Goal: Transaction & Acquisition: Purchase product/service

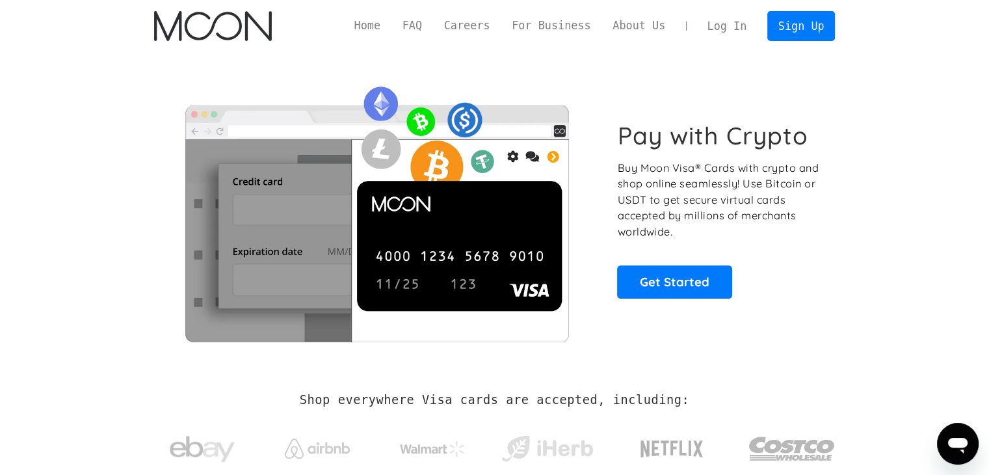
click at [723, 30] on link "Log In" at bounding box center [726, 26] width 61 height 29
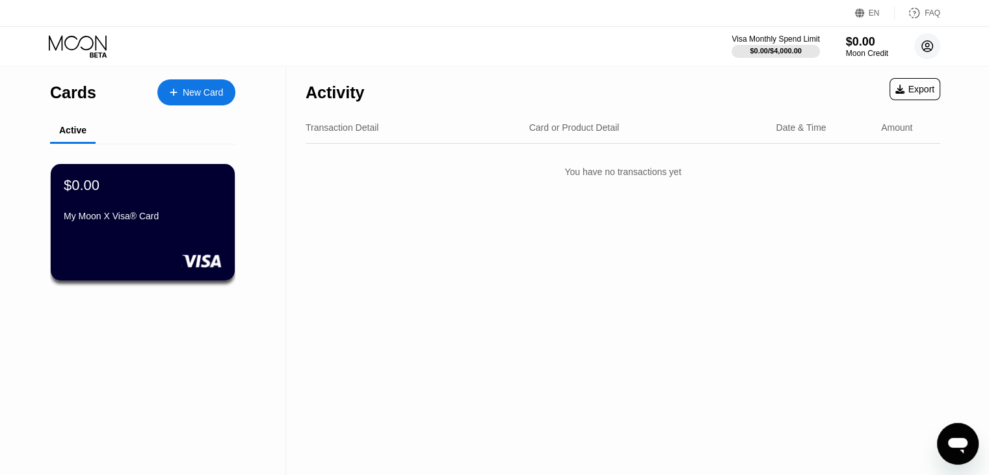
click at [923, 53] on circle at bounding box center [927, 46] width 26 height 26
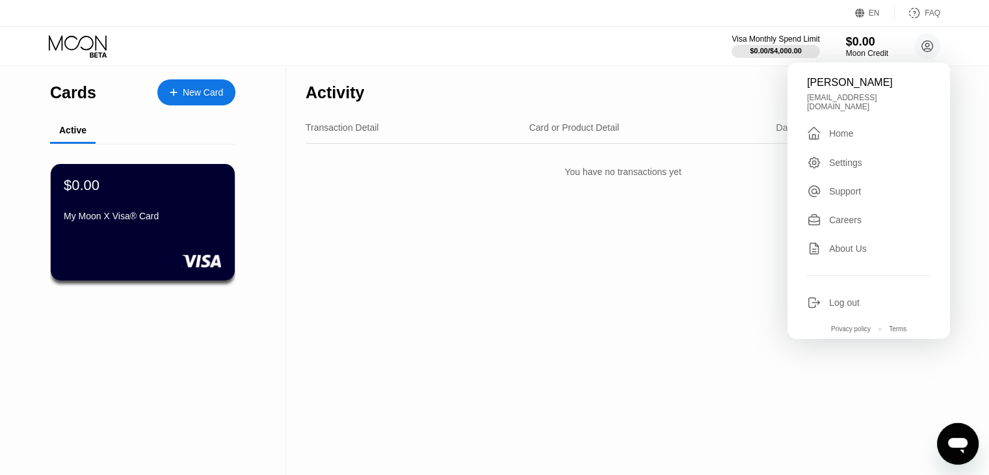
click at [851, 297] on div "Log out" at bounding box center [844, 302] width 31 height 10
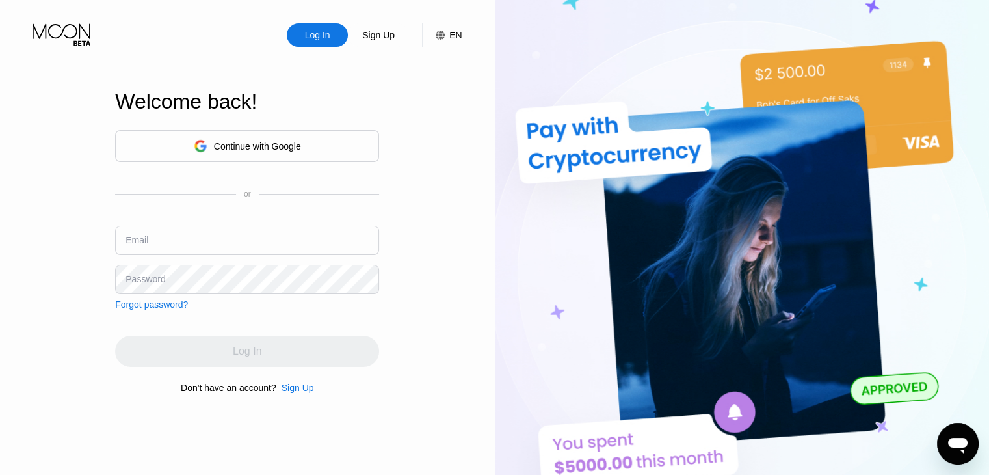
click at [298, 393] on div "Sign Up" at bounding box center [298, 387] width 33 height 10
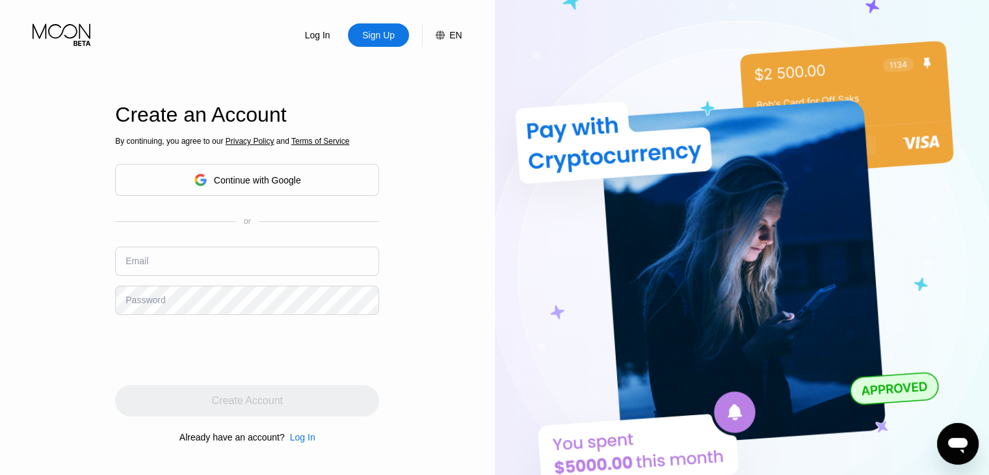
click at [168, 250] on input "text" at bounding box center [247, 260] width 264 height 29
click at [169, 278] on div "Email matt" at bounding box center [247, 265] width 264 height 39
click at [179, 263] on input "matt" at bounding box center [247, 260] width 264 height 29
type input "[EMAIL_ADDRESS][DOMAIN_NAME]"
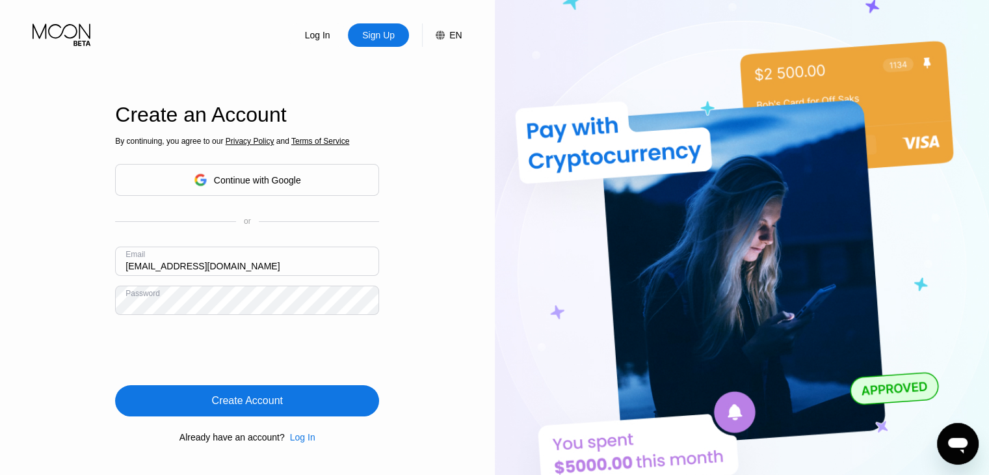
click at [0, 346] on div "Log In Sign Up EN Language Select an item Save Create an Account By continuing,…" at bounding box center [247, 261] width 495 height 522
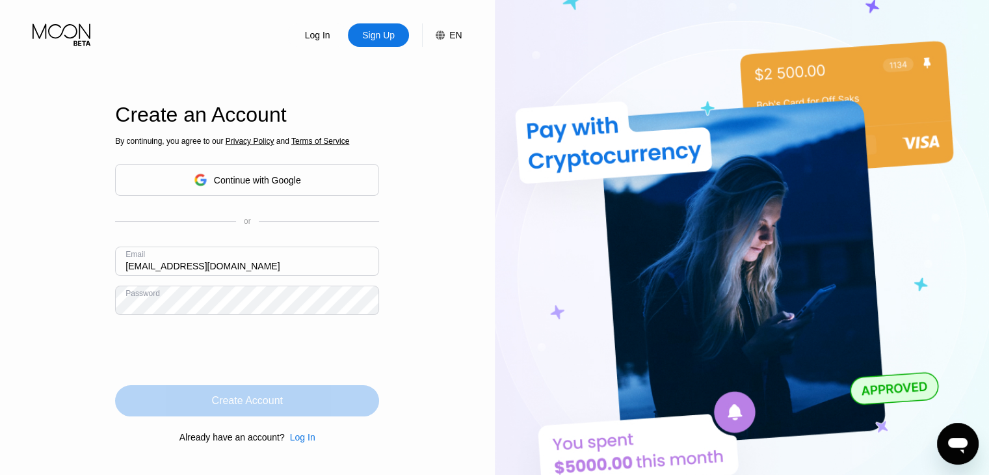
click at [205, 404] on div "Create Account" at bounding box center [247, 400] width 264 height 31
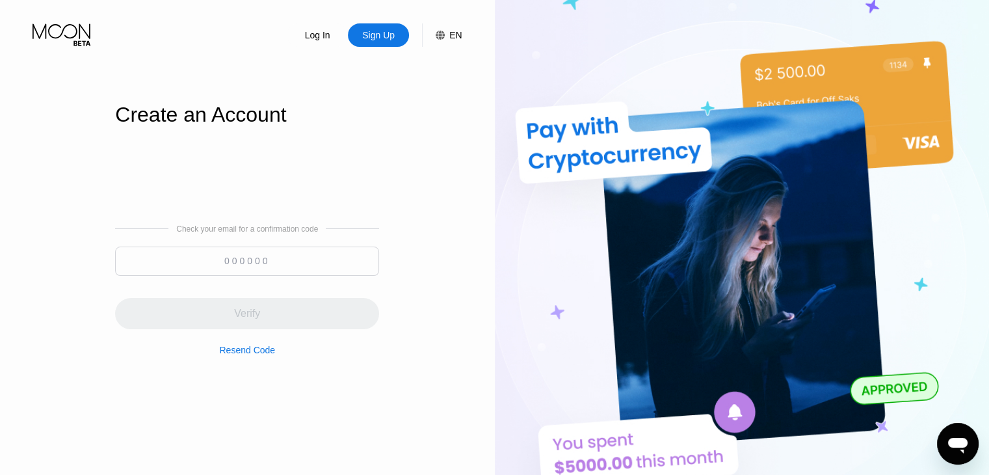
click at [250, 258] on input at bounding box center [247, 260] width 264 height 29
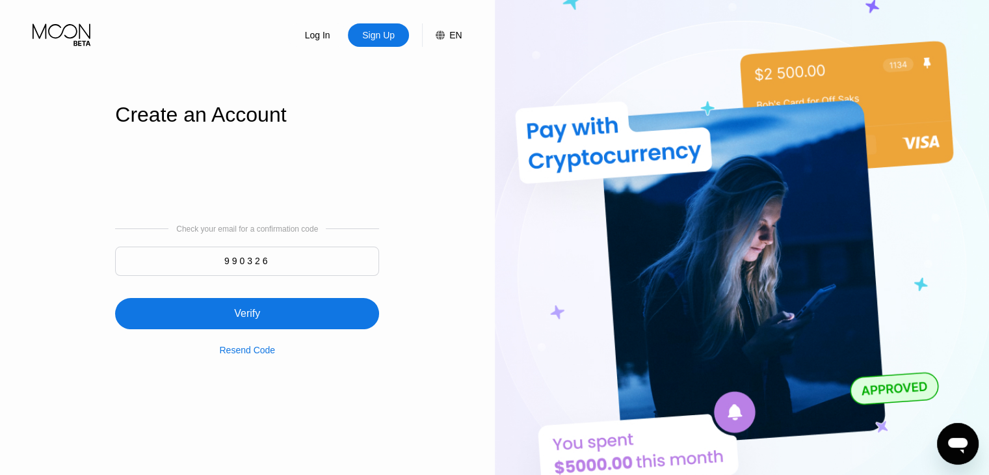
type input "990326"
click at [269, 313] on div "Verify" at bounding box center [247, 313] width 264 height 31
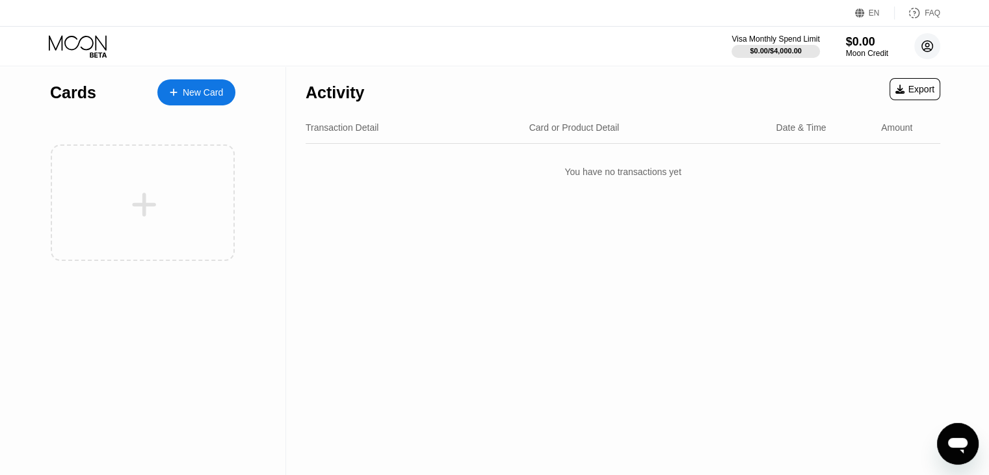
click at [922, 44] on icon at bounding box center [927, 46] width 11 height 11
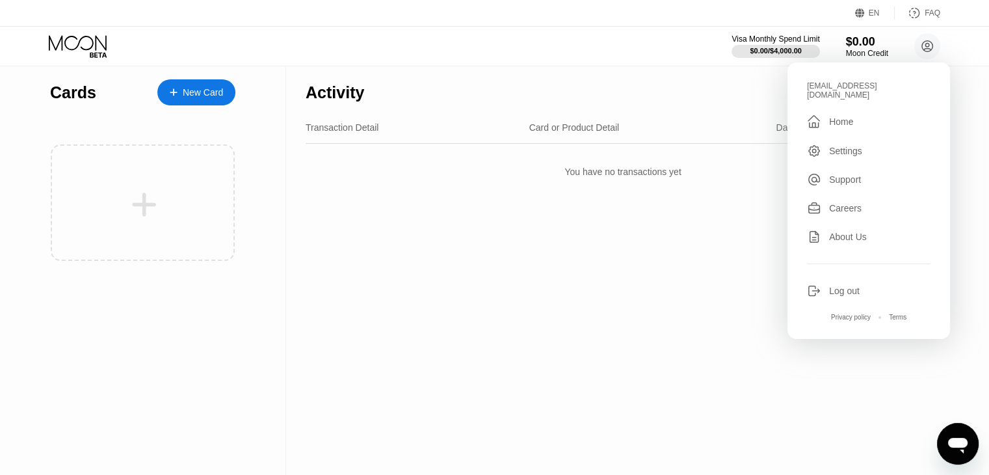
click at [854, 115] on div " Home" at bounding box center [869, 122] width 124 height 16
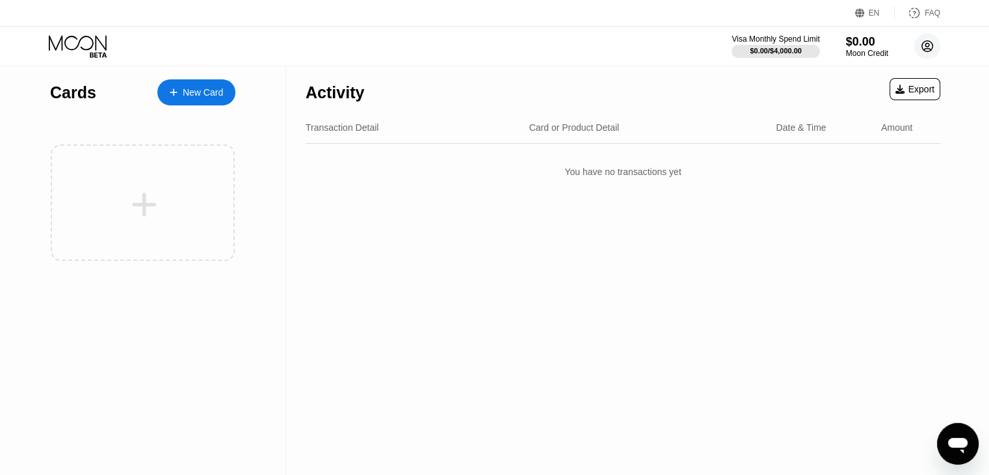
click at [923, 46] on circle at bounding box center [927, 46] width 26 height 26
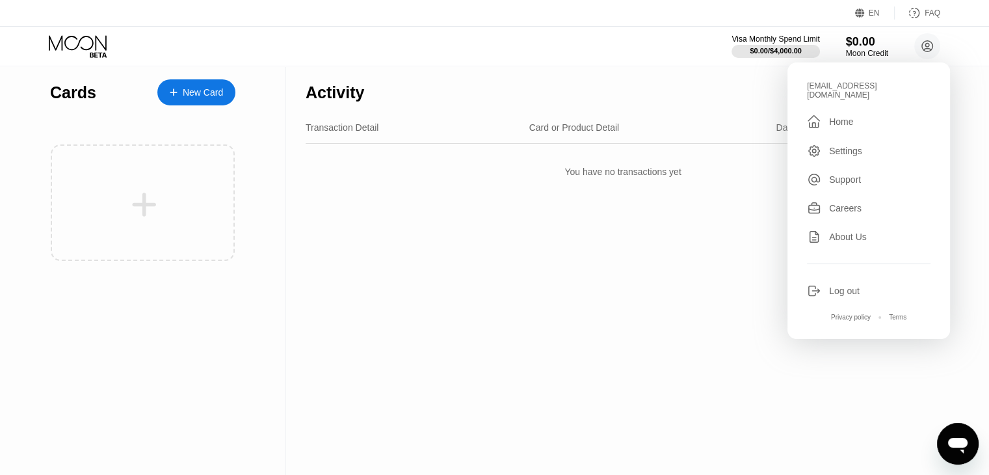
click at [832, 146] on div "Settings" at bounding box center [845, 151] width 33 height 10
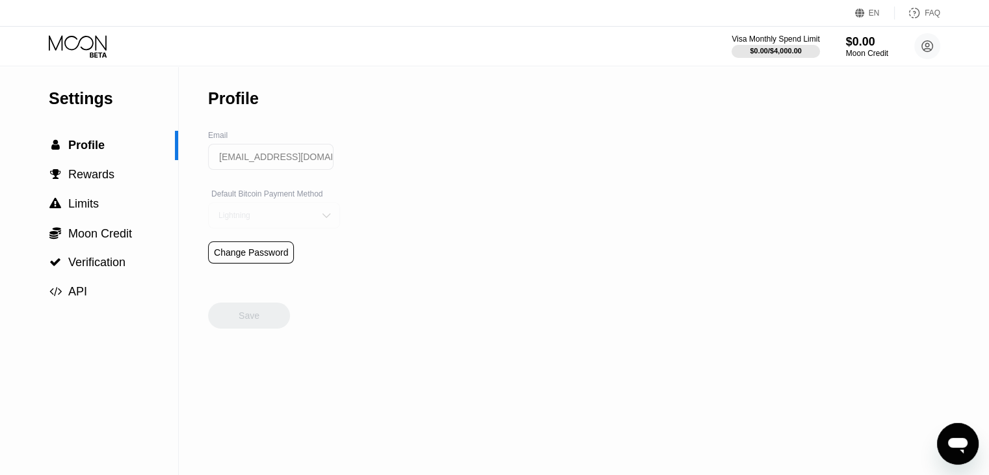
click at [289, 219] on div "Lightning" at bounding box center [264, 215] width 98 height 9
click at [55, 363] on div "Settings  Profile  Rewards  Limits  Moon Credit  Verification  API" at bounding box center [89, 270] width 179 height 408
click at [934, 44] on circle at bounding box center [927, 46] width 26 height 26
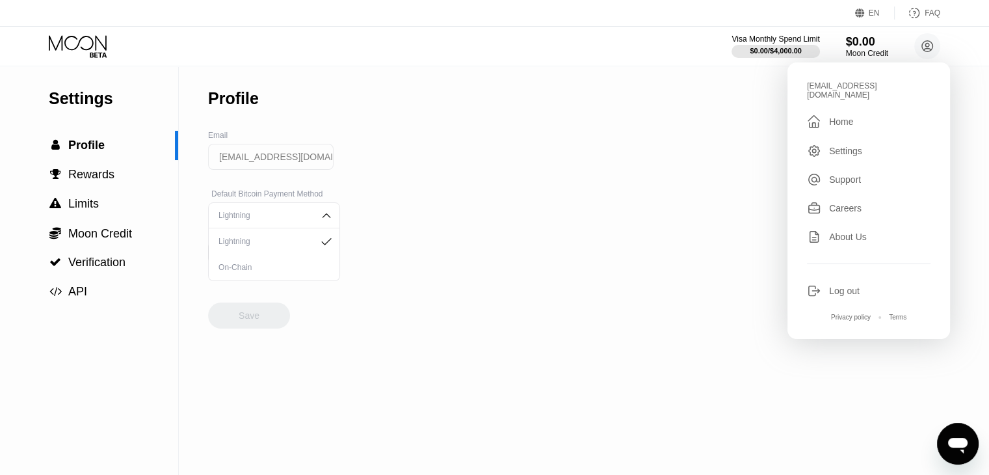
click at [70, 105] on div "Settings" at bounding box center [113, 98] width 129 height 19
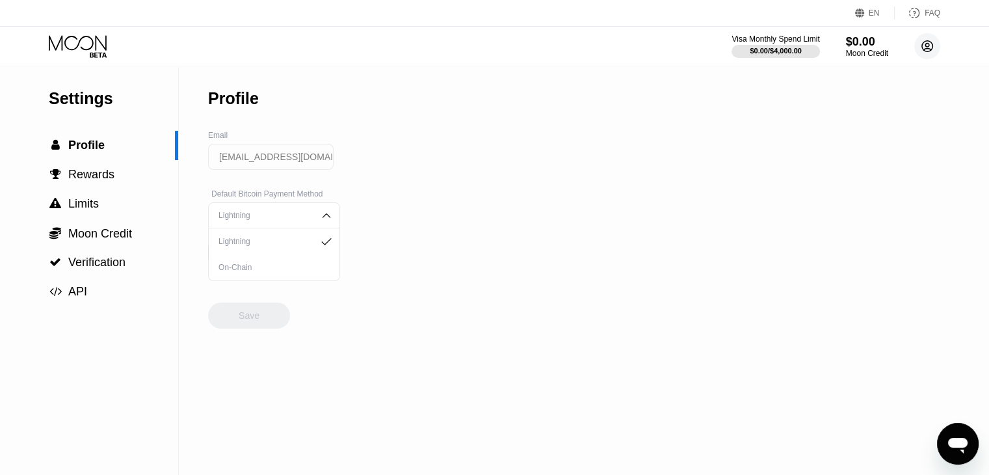
click at [921, 47] on icon at bounding box center [927, 46] width 26 height 26
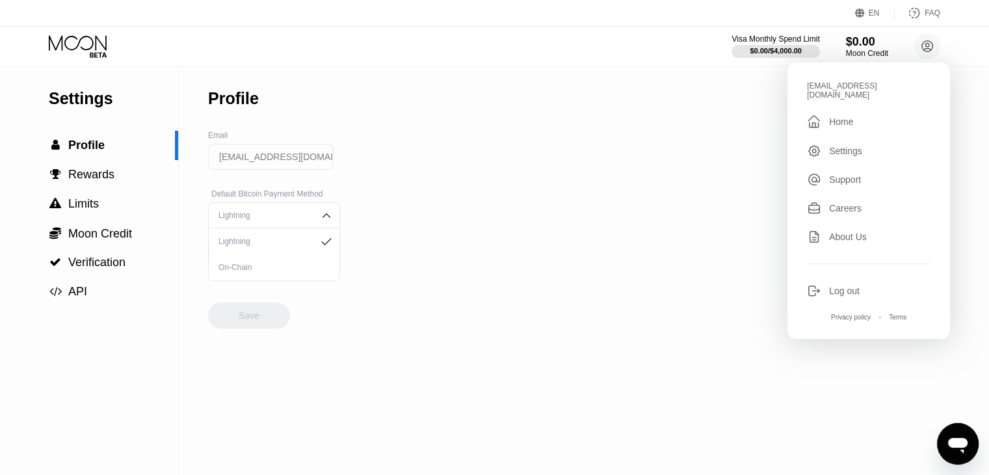
click at [877, 114] on div " Home" at bounding box center [869, 122] width 124 height 16
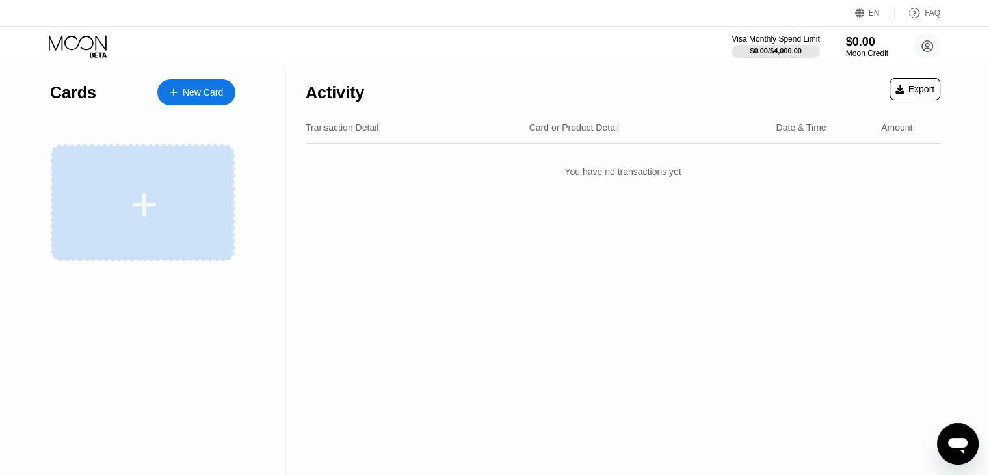
click at [165, 174] on div at bounding box center [143, 202] width 184 height 116
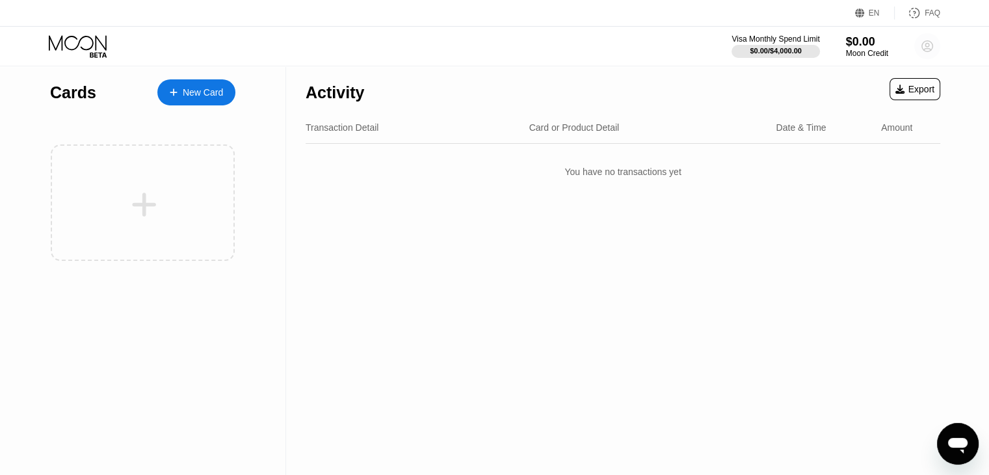
click at [934, 42] on circle at bounding box center [927, 46] width 26 height 26
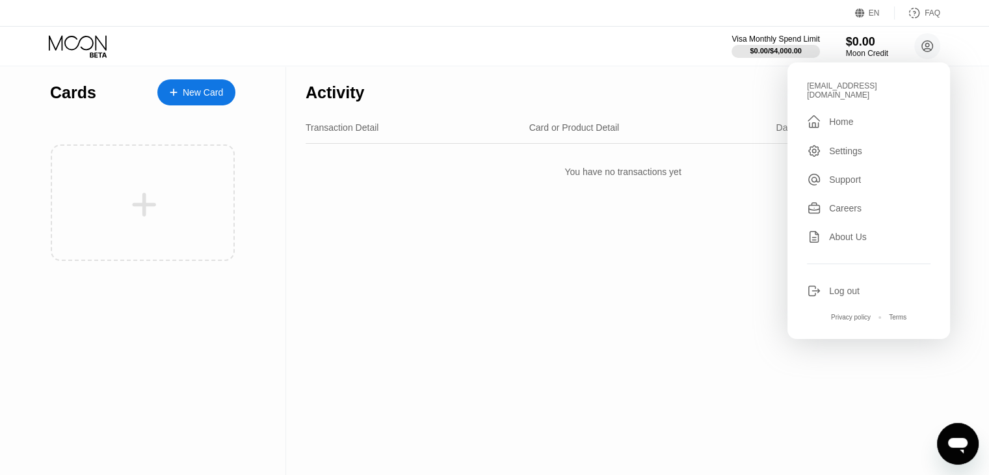
click at [661, 266] on div "Activity Export Transaction Detail Card or Product Detail Date & Time Amount Yo…" at bounding box center [623, 270] width 674 height 408
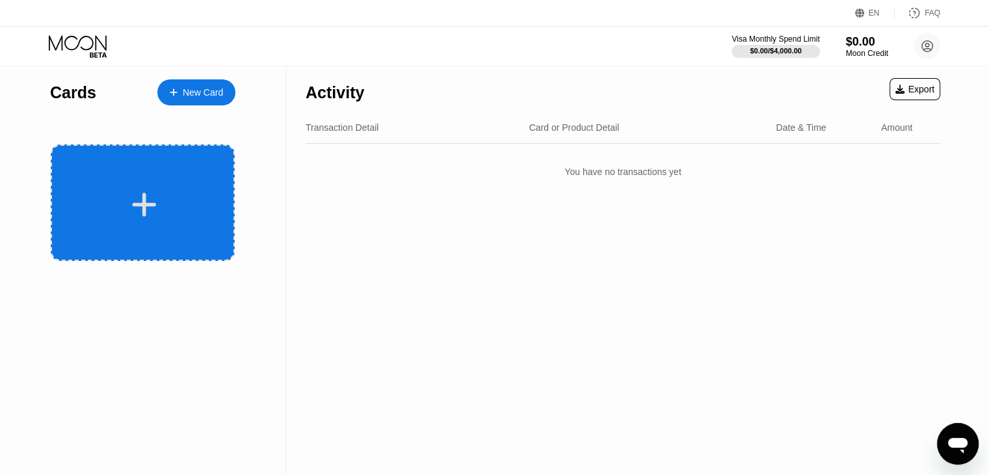
click at [147, 217] on icon at bounding box center [143, 204] width 25 height 29
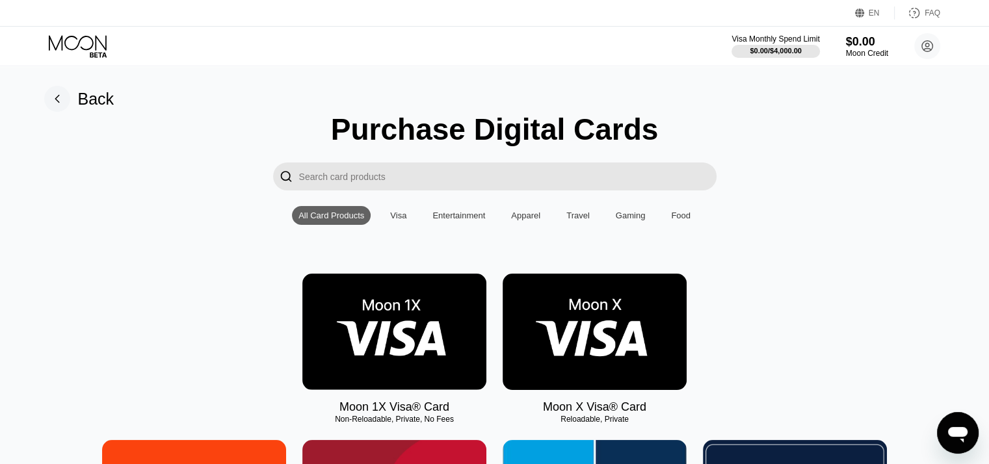
click at [544, 325] on img at bounding box center [595, 332] width 184 height 116
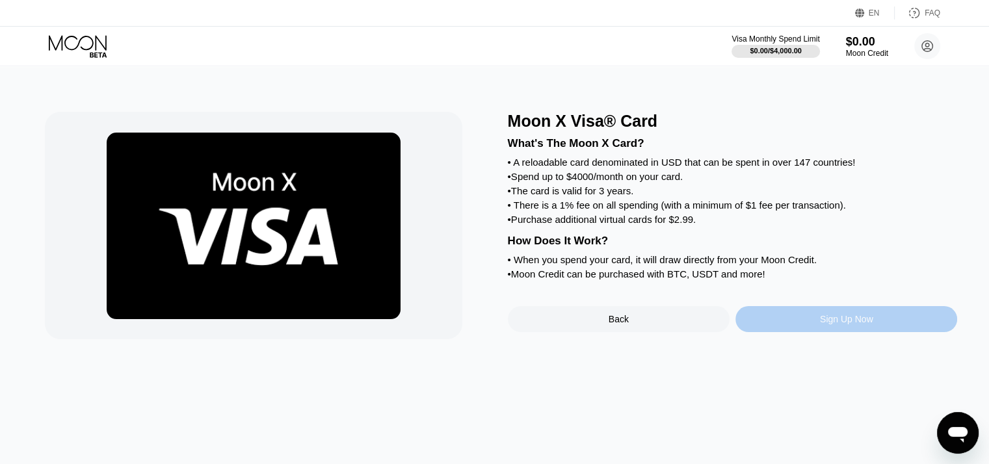
click at [814, 331] on div "Sign Up Now" at bounding box center [846, 319] width 222 height 26
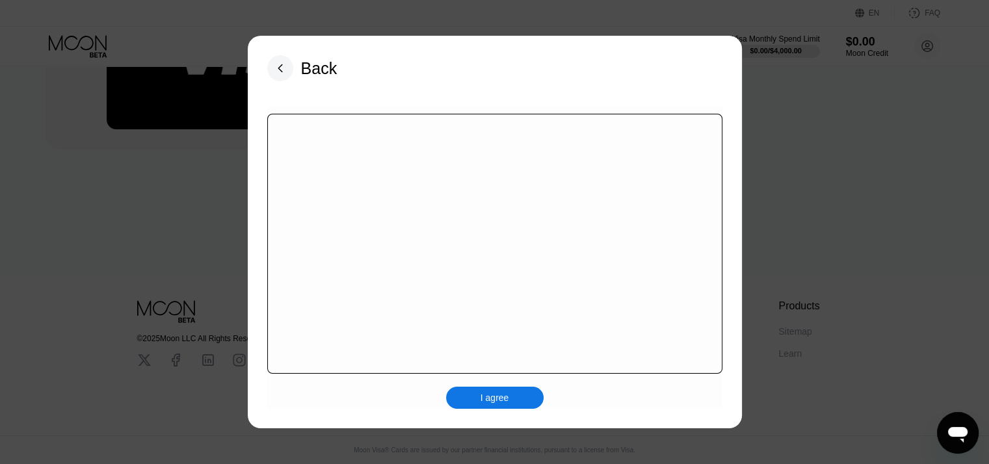
scroll to position [198, 0]
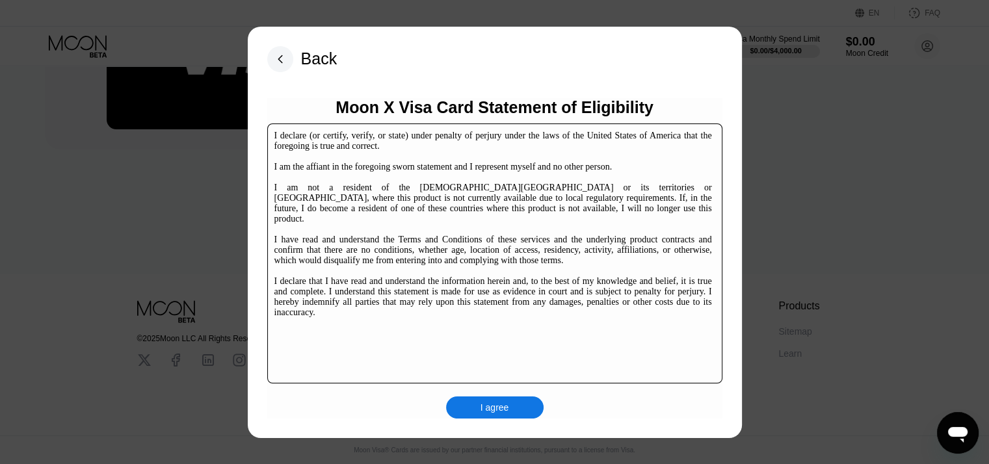
click at [501, 406] on div "I agree" at bounding box center [495, 408] width 29 height 12
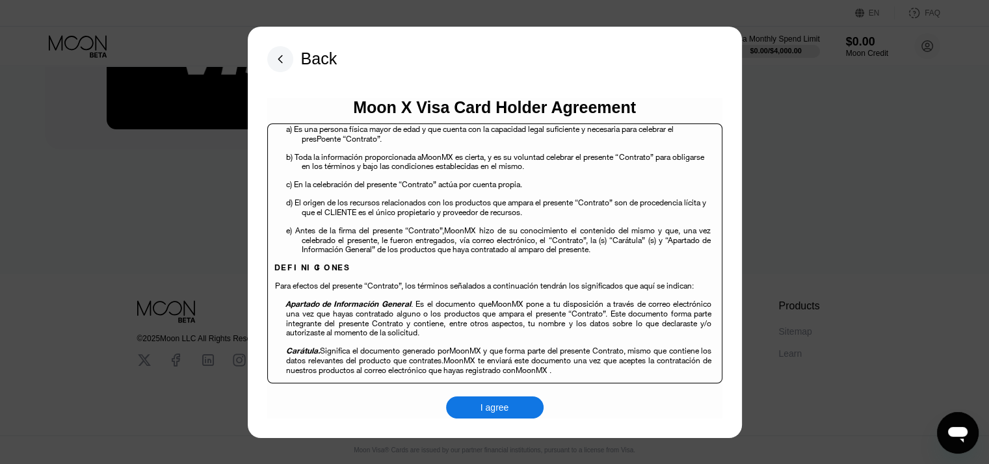
scroll to position [325, 0]
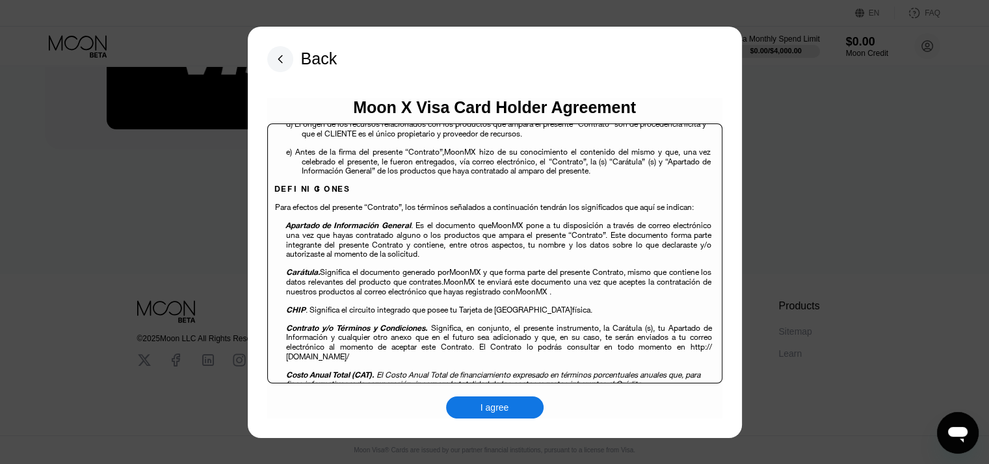
click at [497, 405] on div "I agree" at bounding box center [495, 408] width 29 height 12
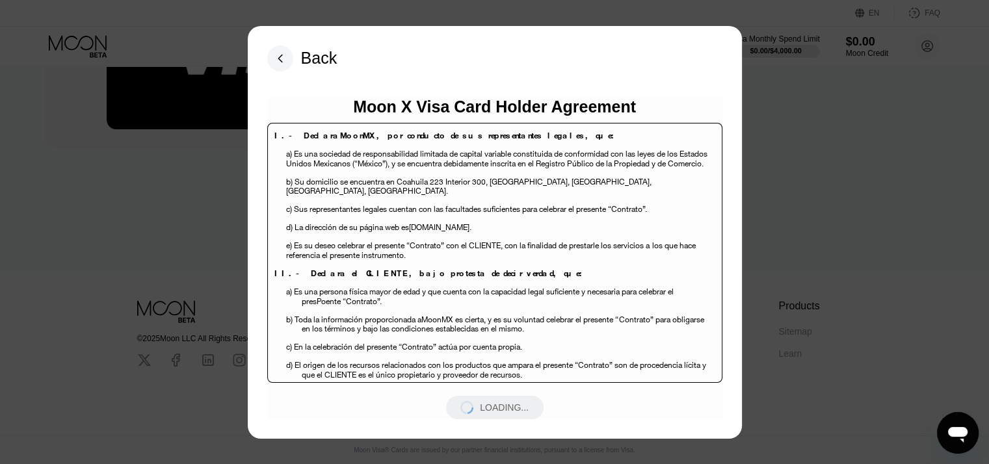
scroll to position [0, 0]
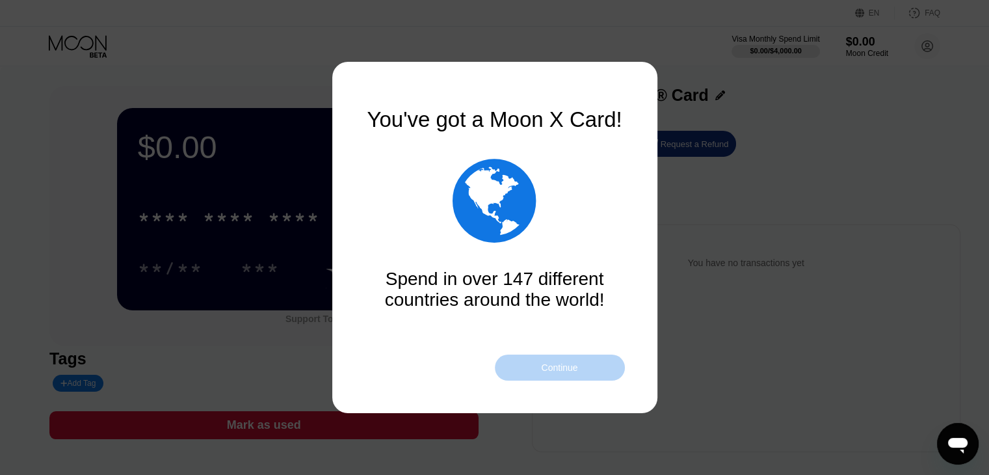
click at [545, 373] on div "Continue" at bounding box center [559, 367] width 36 height 10
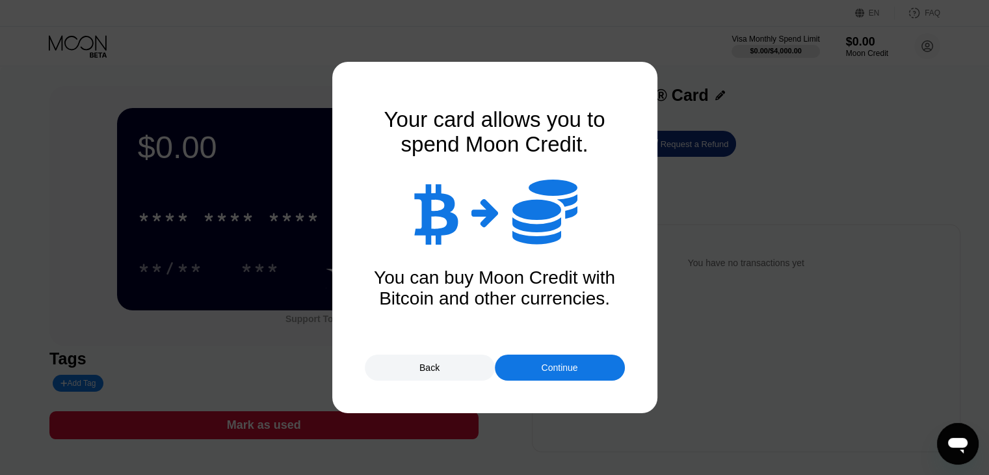
click at [545, 373] on div "Continue" at bounding box center [559, 367] width 36 height 10
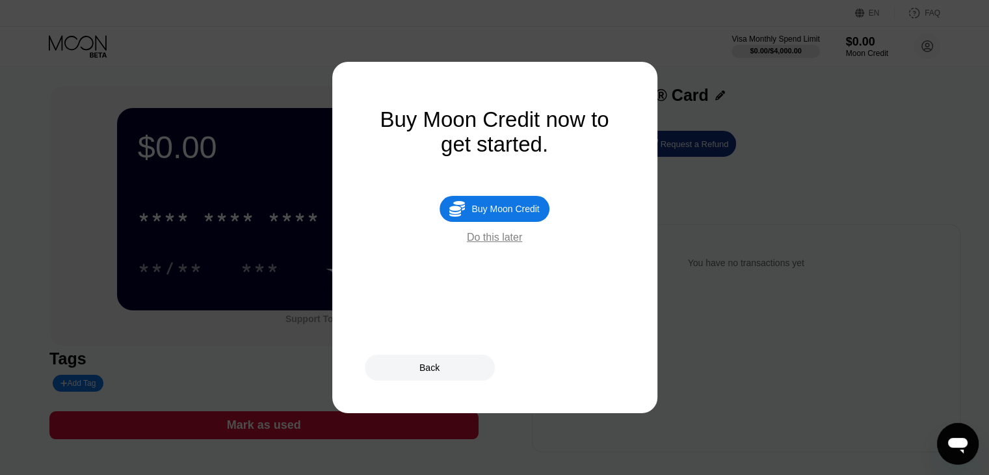
click at [493, 243] on div "Do this later" at bounding box center [494, 237] width 55 height 12
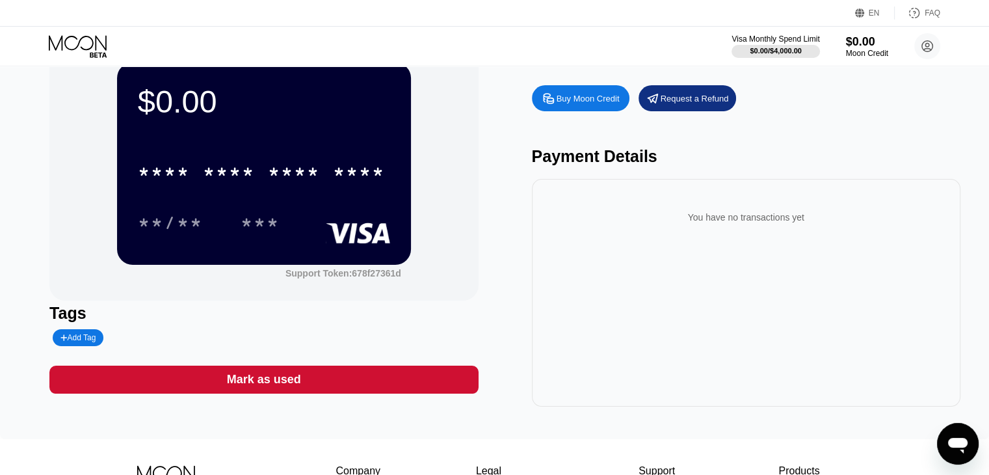
scroll to position [65, 0]
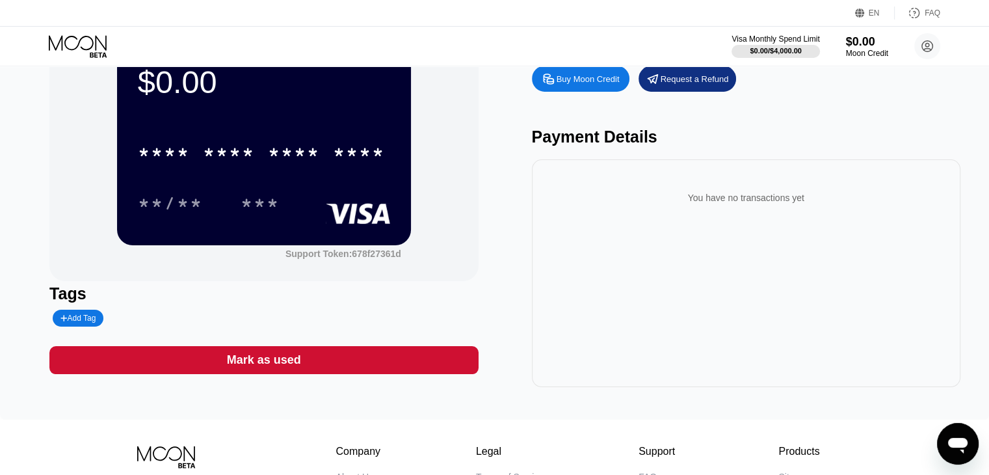
click at [321, 198] on div "**/** ***" at bounding box center [264, 203] width 252 height 33
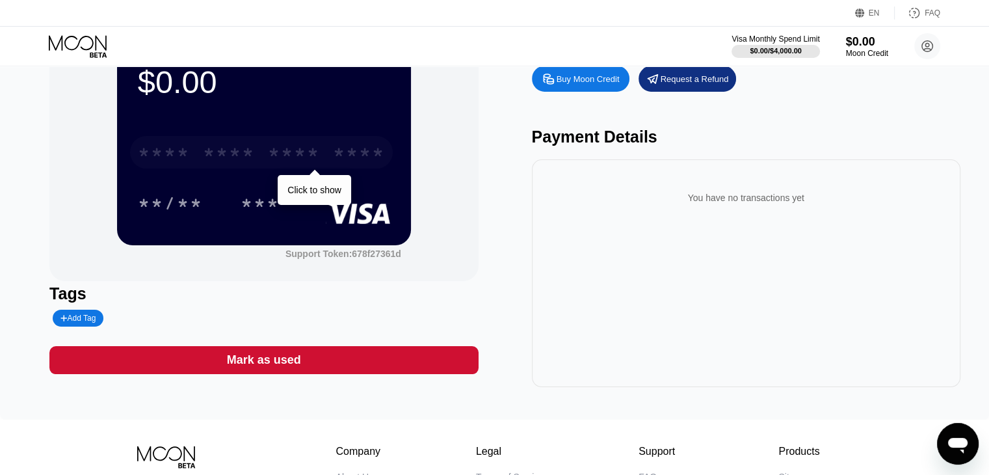
click at [306, 150] on div "* * * *" at bounding box center [294, 154] width 52 height 21
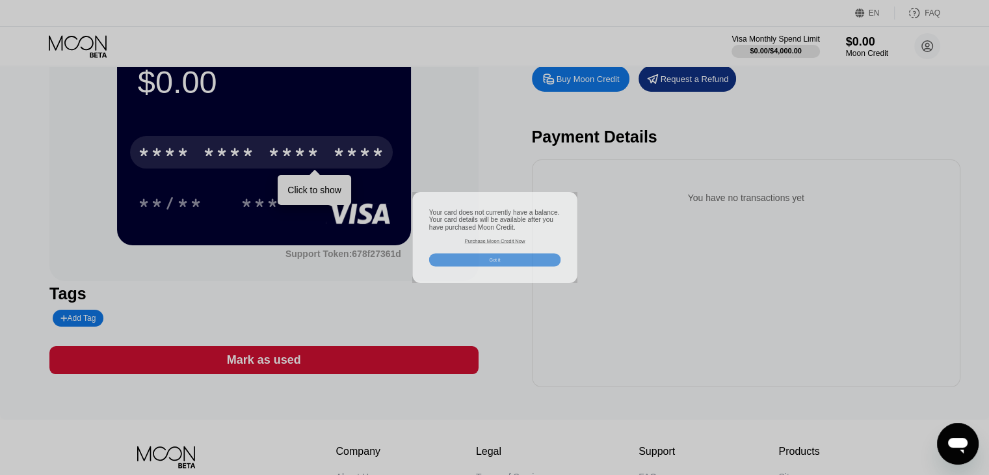
scroll to position [0, 0]
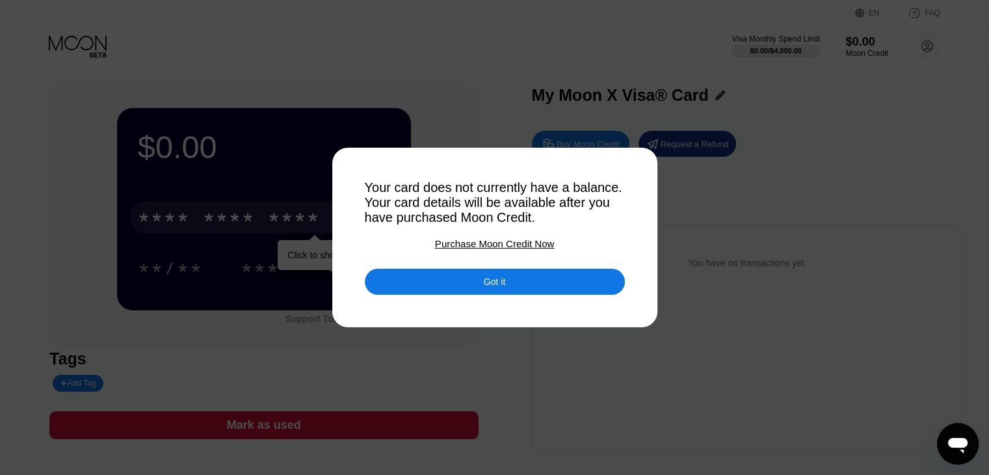
click at [479, 249] on div "Purchase Moon Credit Now" at bounding box center [494, 243] width 119 height 11
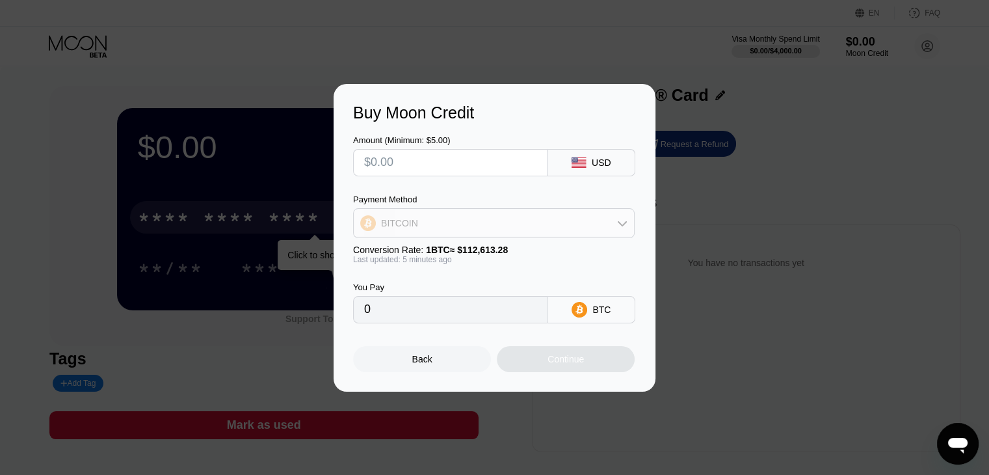
click at [543, 228] on div "BITCOIN" at bounding box center [494, 223] width 280 height 26
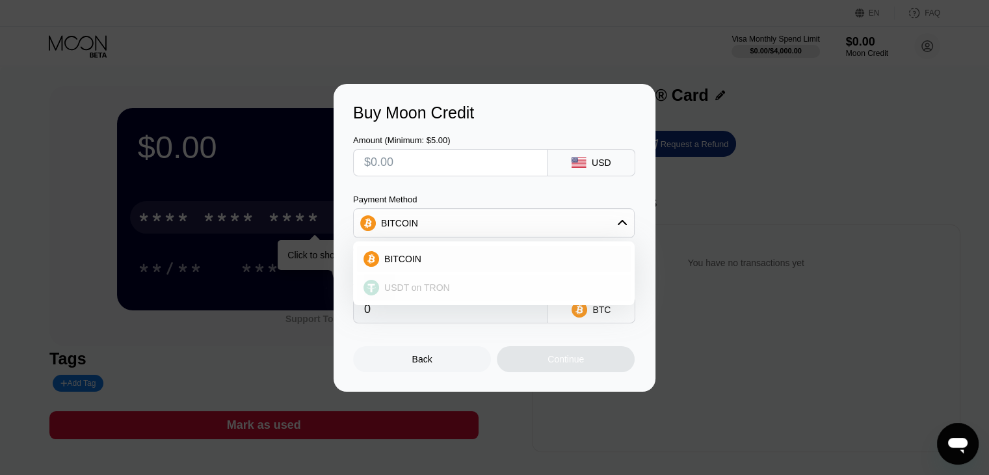
click at [487, 285] on div "USDT on TRON" at bounding box center [501, 287] width 245 height 10
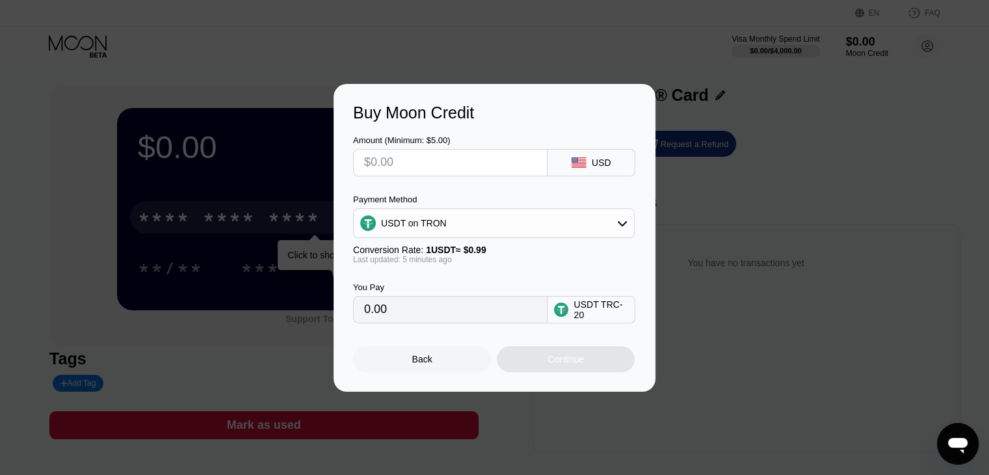
click at [497, 237] on div "USDT on TRON" at bounding box center [494, 223] width 282 height 30
click at [486, 228] on div "USDT on TRON" at bounding box center [494, 223] width 280 height 26
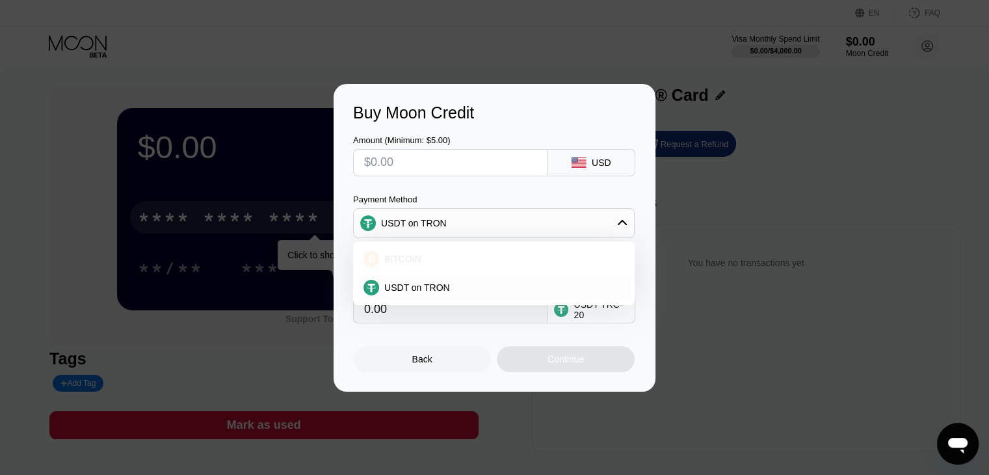
click at [477, 254] on div "BITCOIN" at bounding box center [501, 259] width 245 height 10
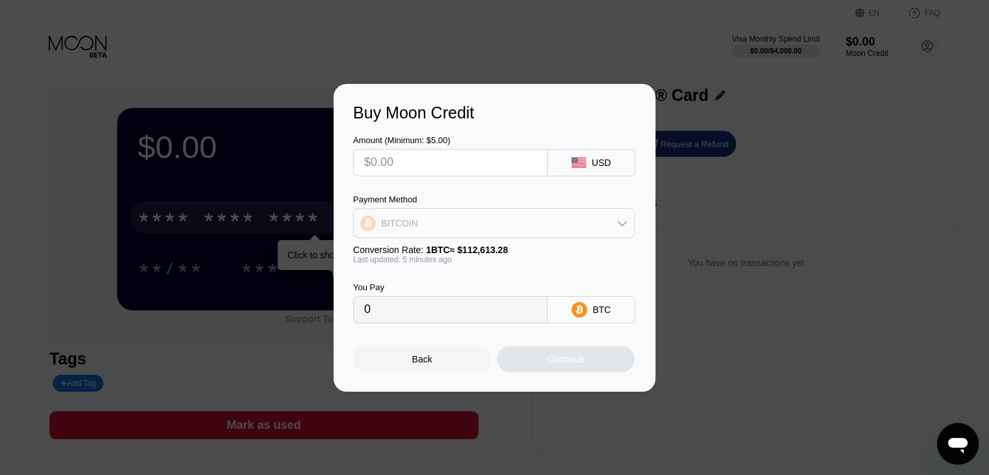
click at [510, 225] on div "BITCOIN" at bounding box center [494, 223] width 280 height 26
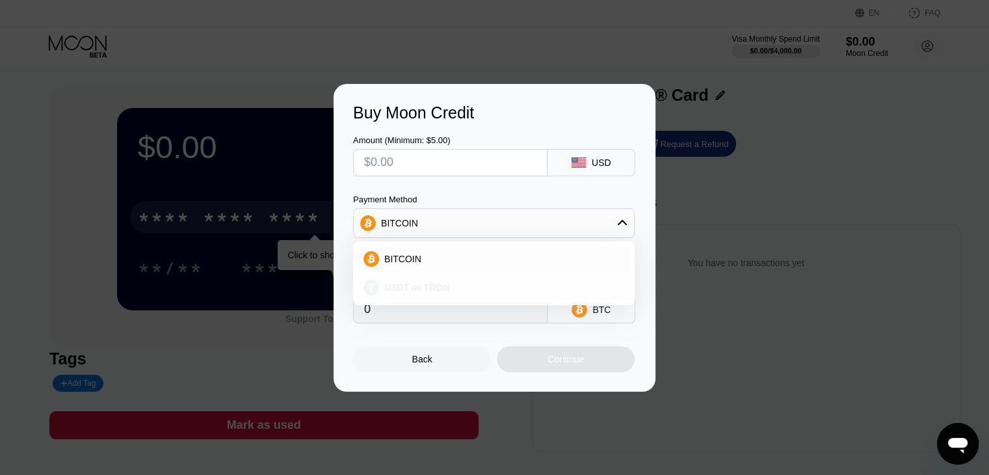
click at [468, 284] on div "USDT on TRON" at bounding box center [501, 287] width 245 height 10
type input "0.00"
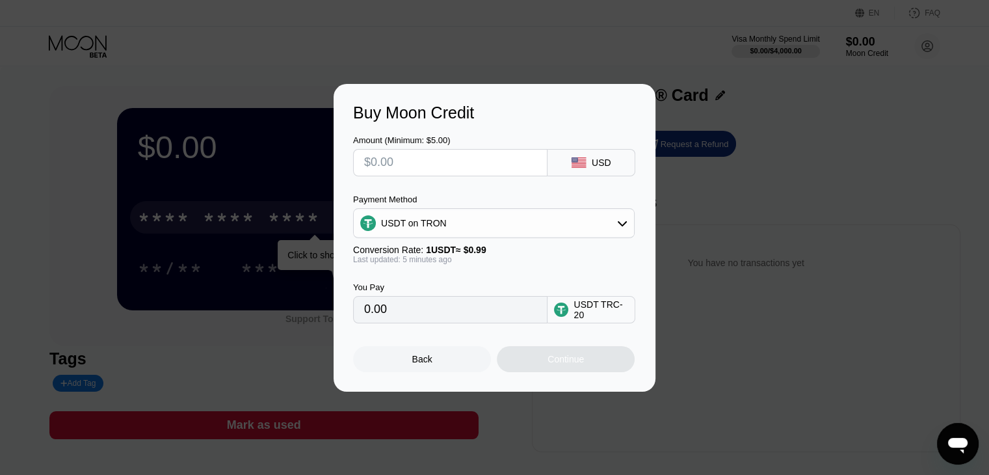
click at [514, 164] on input "text" at bounding box center [450, 163] width 172 height 26
type input "$2"
type input "2.02"
type input "$20"
type input "20.20"
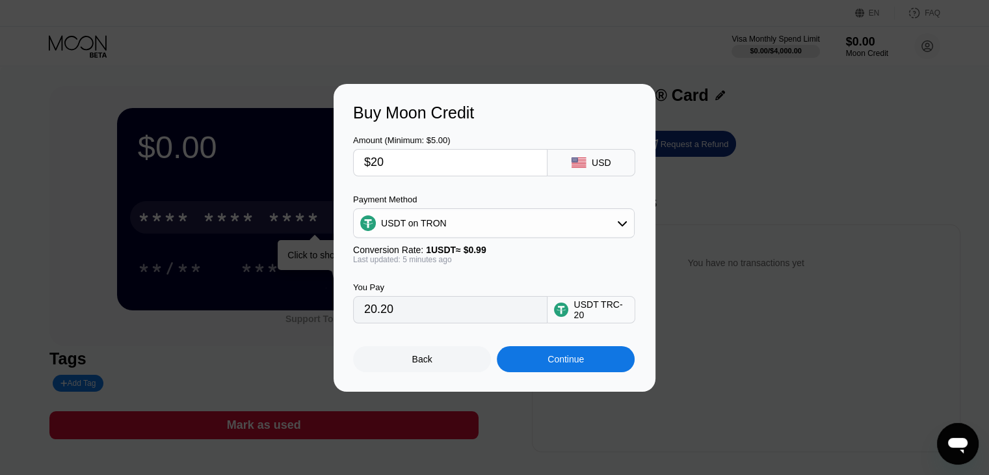
type input "$2"
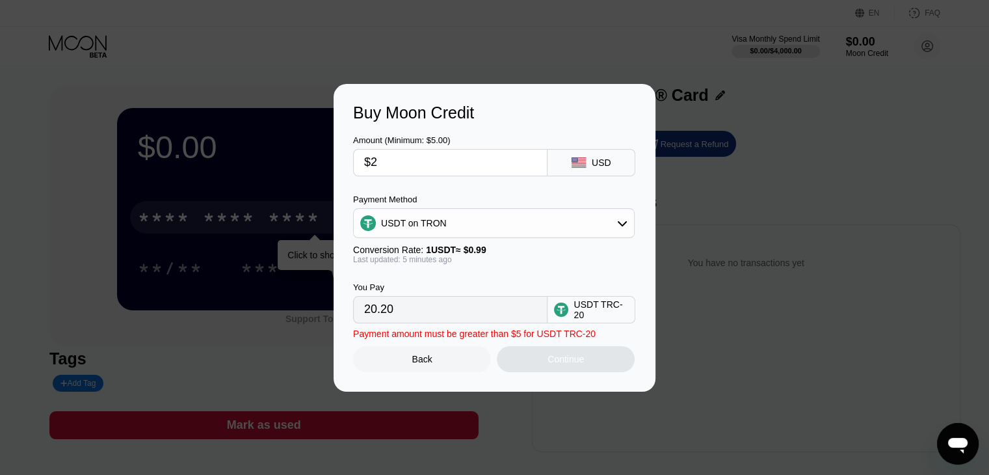
type input "2.02"
type input "$25"
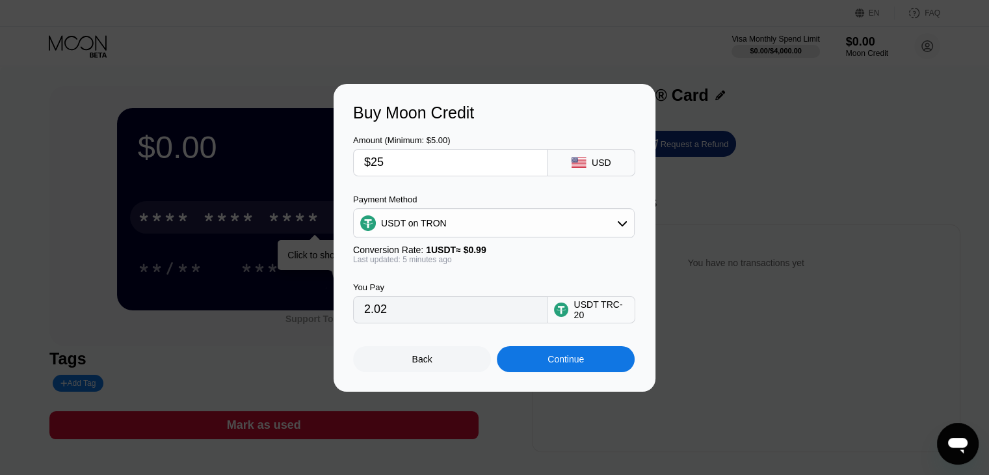
type input "25.25"
click at [377, 164] on input "$25" at bounding box center [450, 163] width 172 height 26
type input "$27"
click at [583, 224] on div "USDT on TRON" at bounding box center [494, 223] width 280 height 26
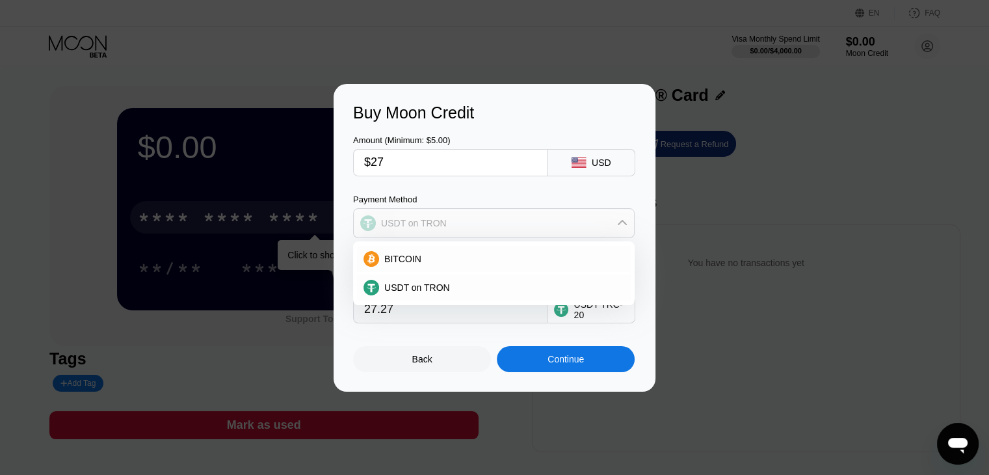
click at [583, 224] on div "USDT on TRON" at bounding box center [494, 223] width 280 height 26
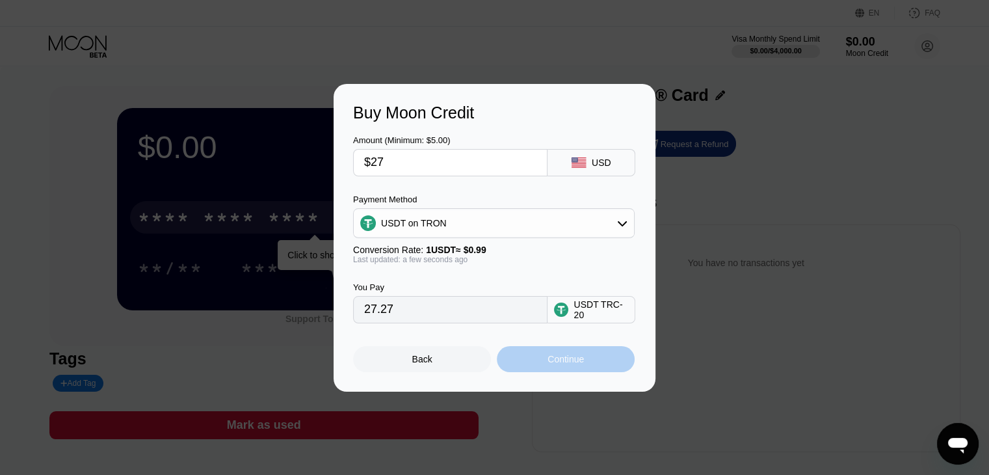
click at [555, 358] on div "Continue" at bounding box center [566, 359] width 36 height 10
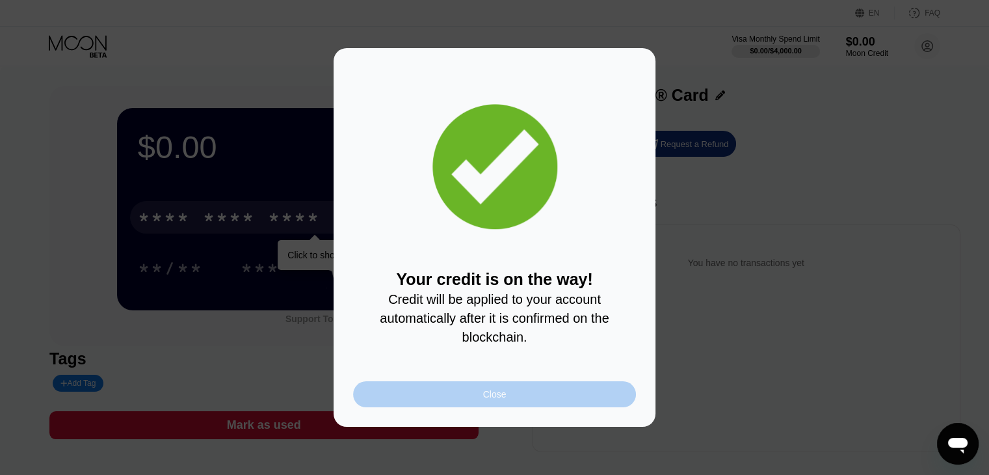
click at [522, 396] on div "Close" at bounding box center [494, 394] width 283 height 26
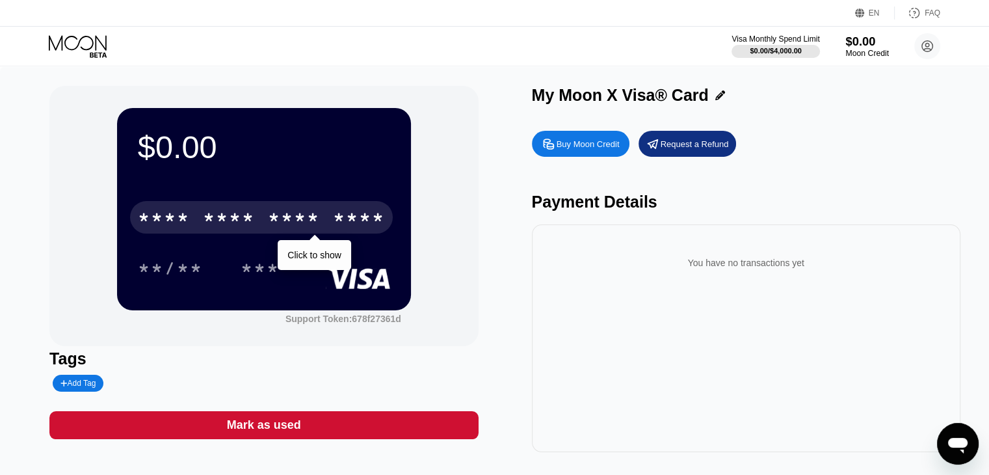
click at [861, 45] on div "$0.00" at bounding box center [867, 41] width 44 height 14
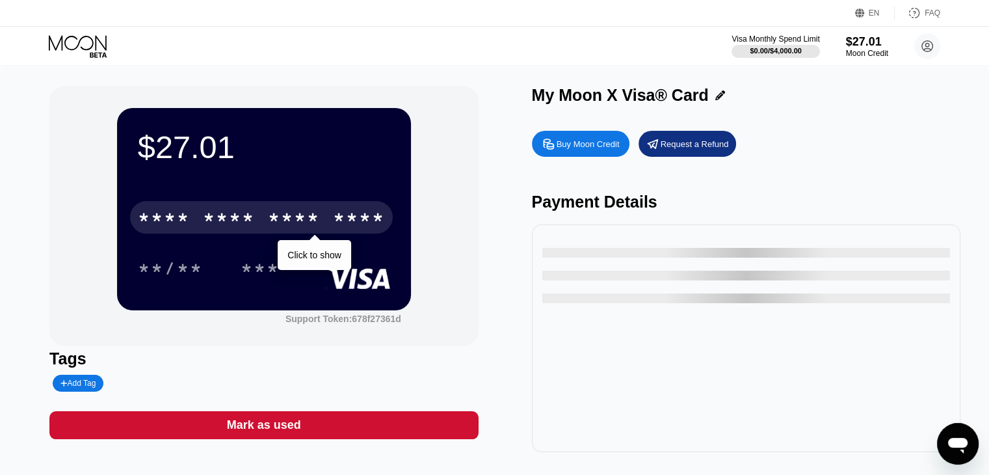
click at [290, 222] on div "* * * *" at bounding box center [294, 219] width 52 height 21
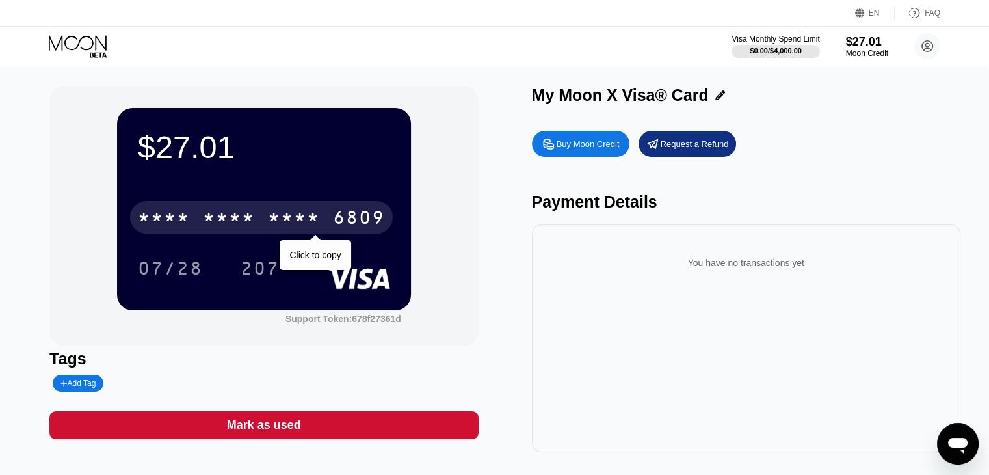
click at [276, 211] on div "* * * *" at bounding box center [294, 219] width 52 height 21
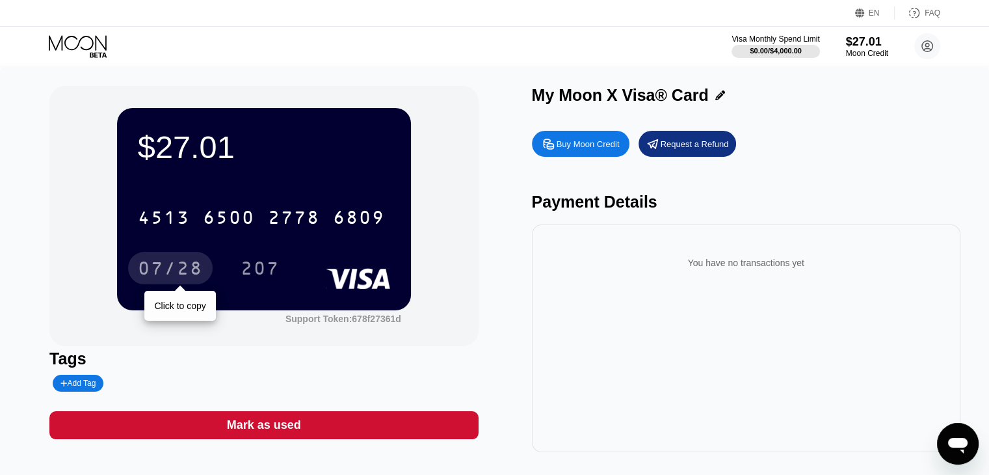
click at [175, 267] on div "07/28" at bounding box center [170, 269] width 65 height 21
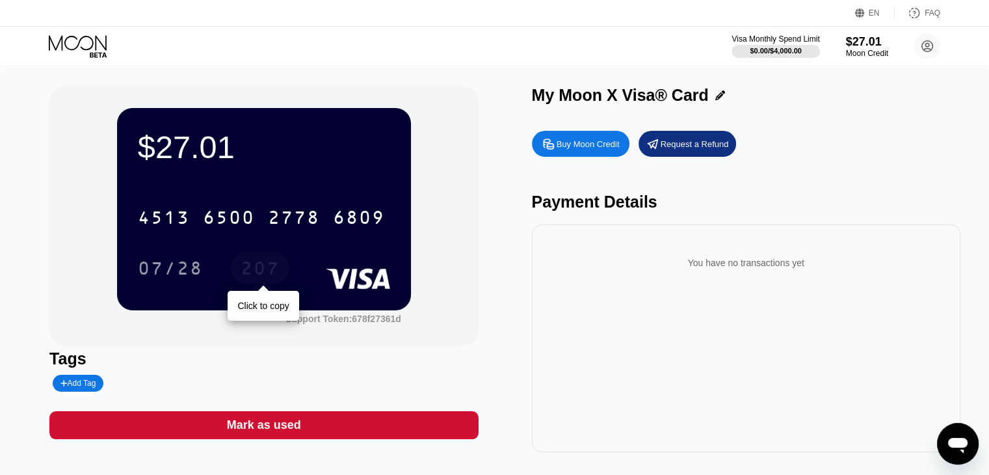
click at [272, 268] on div "207" at bounding box center [260, 269] width 39 height 21
